Goal: Task Accomplishment & Management: Complete application form

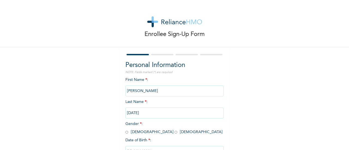
scroll to position [42, 0]
click at [125, 133] on input "radio" at bounding box center [126, 132] width 3 height 5
radio input "true"
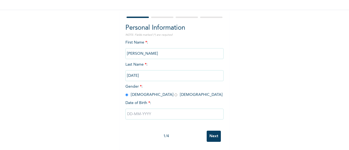
click at [149, 112] on input "text" at bounding box center [174, 114] width 98 height 11
select select "9"
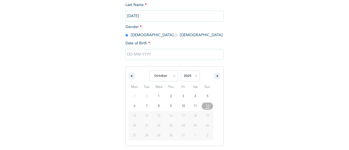
scroll to position [98, 0]
click at [184, 79] on select "2025 2024 2023 2022 2021 2020 2019 2018 2017 2016 2015 2014 2013 2012 2011 2010…" at bounding box center [190, 75] width 19 height 11
select select "1992"
click at [181, 70] on select "2025 2024 2023 2022 2021 2020 2019 2018 2017 2016 2015 2014 2013 2012 2011 2010…" at bounding box center [190, 75] width 19 height 11
click at [172, 76] on select "January February March April May June July August September October November De…" at bounding box center [163, 75] width 29 height 11
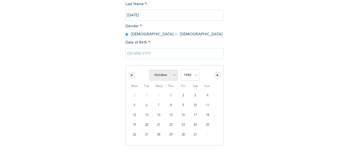
select select "4"
click at [149, 70] on select "January February March April May June July August September October November De…" at bounding box center [163, 75] width 29 height 11
type input "05/16/1992"
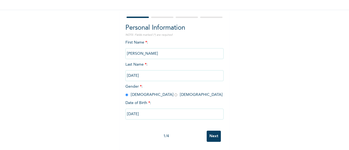
click at [193, 109] on input "05/16/1992" at bounding box center [174, 114] width 98 height 11
select select "4"
select select "1992"
click at [213, 131] on input "Next" at bounding box center [214, 136] width 14 height 11
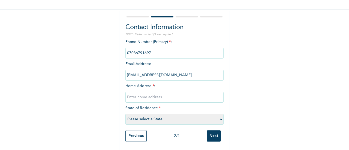
click at [179, 95] on input "text" at bounding box center [174, 97] width 98 height 11
paste input "6, Anthony Obe Street Beesam, Mafoluku Ikeja Lagos"
type input "6, Anthony Obe Street Beesam, Mafoluku Ikeja Lagos"
click at [154, 117] on select "Please select a State Abia Abuja (FCT) Adamawa Akwa Ibom Anambra Bauchi Bayelsa…" at bounding box center [174, 119] width 98 height 11
select select "25"
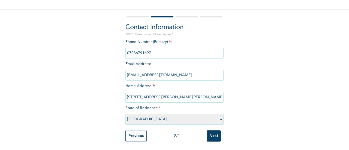
click at [125, 114] on select "Please select a State Abia Abuja (FCT) Adamawa Akwa Ibom Anambra Bauchi Bayelsa…" at bounding box center [174, 119] width 98 height 11
click at [210, 132] on input "Next" at bounding box center [214, 135] width 14 height 11
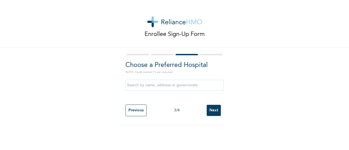
scroll to position [0, 0]
click at [210, 108] on input "Next" at bounding box center [214, 110] width 14 height 11
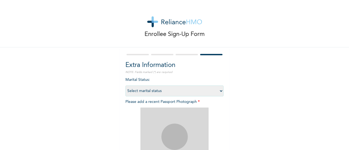
click at [186, 92] on select "Select marital status Single Married Divorced Widow/Widower" at bounding box center [174, 91] width 98 height 11
select select "2"
click at [125, 86] on select "Select marital status Single Married Divorced Widow/Widower" at bounding box center [174, 91] width 98 height 11
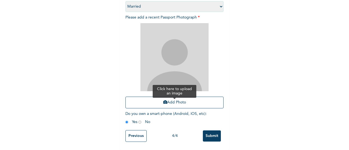
click at [193, 99] on button "Add Photo" at bounding box center [174, 103] width 98 height 12
click at [208, 97] on button "Add Photo" at bounding box center [174, 103] width 98 height 12
click at [180, 99] on button "Add Photo" at bounding box center [174, 103] width 98 height 12
click at [180, 100] on button "Add Photo" at bounding box center [174, 103] width 98 height 12
click at [181, 99] on button "Add Photo" at bounding box center [174, 103] width 98 height 12
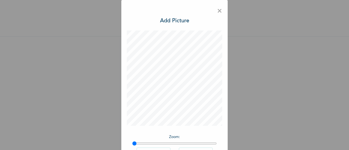
scroll to position [40, 0]
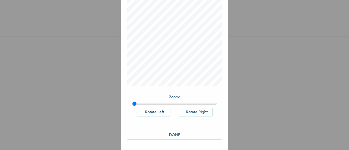
click at [190, 136] on button "DONE" at bounding box center [174, 135] width 95 height 9
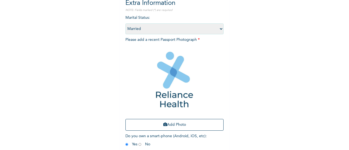
scroll to position [89, 0]
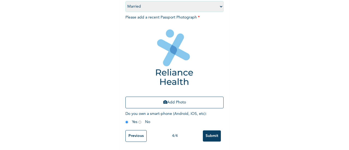
click at [211, 132] on input "Submit" at bounding box center [212, 135] width 18 height 11
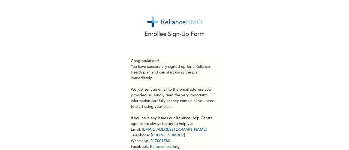
scroll to position [38, 0]
